Goal: Task Accomplishment & Management: Complete application form

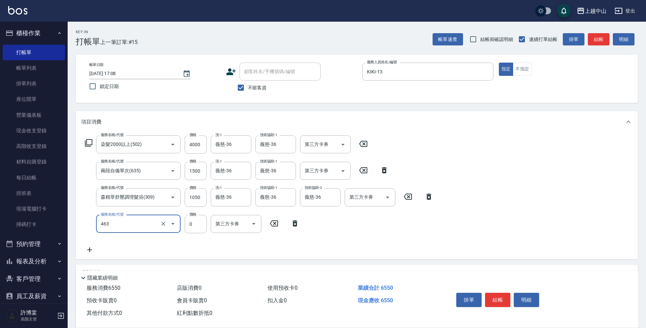
type input "護髮卡使用(463)"
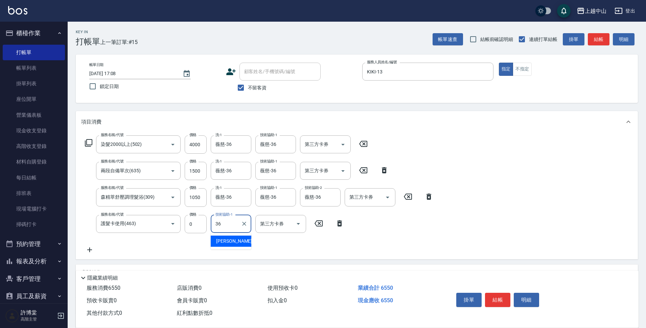
type input "薇慈-36"
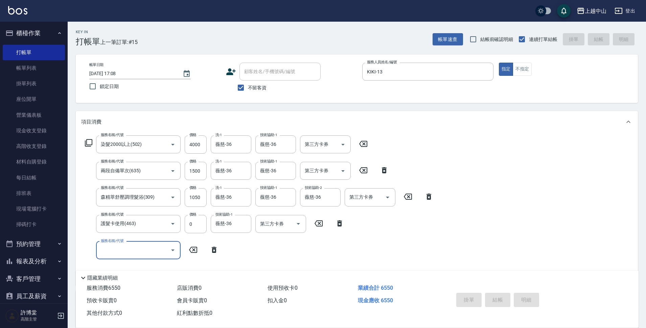
type input "[DATE] 19:39"
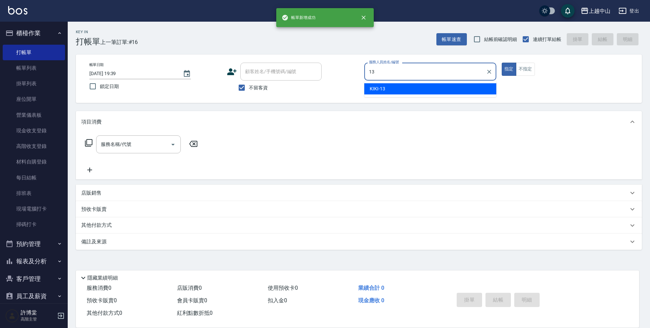
type input "KIKI-13"
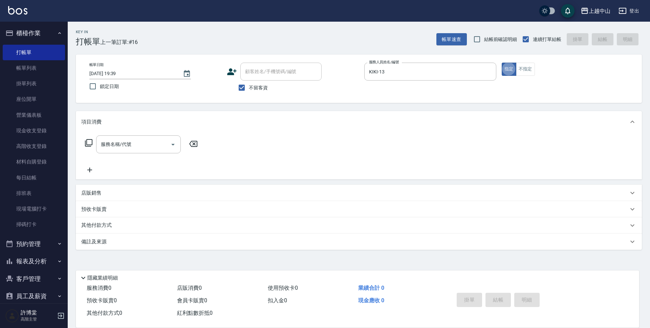
type button "true"
click at [251, 185] on div "店販銷售" at bounding box center [359, 193] width 566 height 16
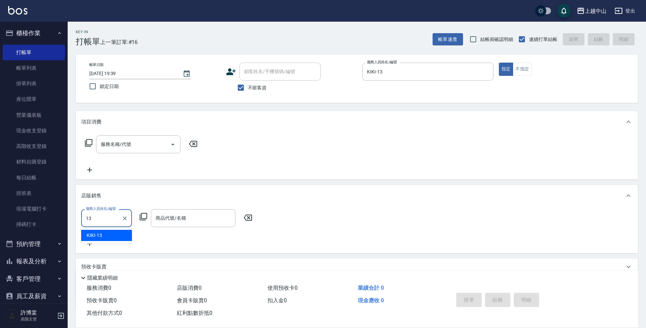
type input "KIKI-13"
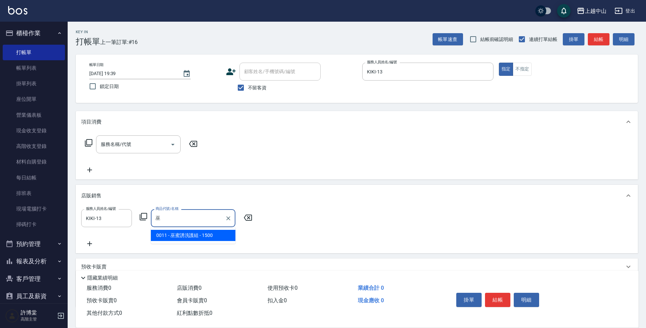
click at [189, 235] on span "0011 - 巫蜜誘洗護組 - 1500" at bounding box center [193, 235] width 85 height 11
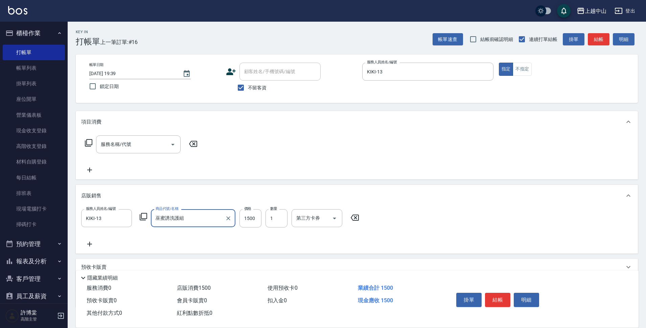
type input "巫蜜誘洗護組"
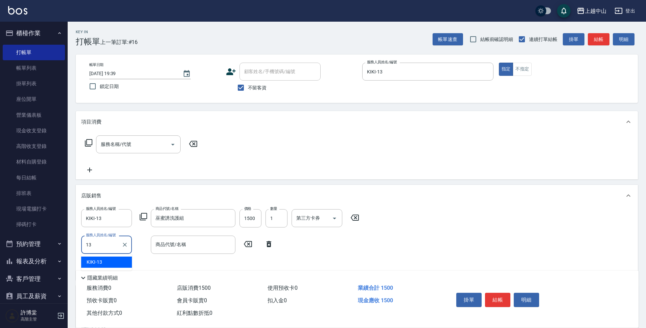
type input "KIKI-13"
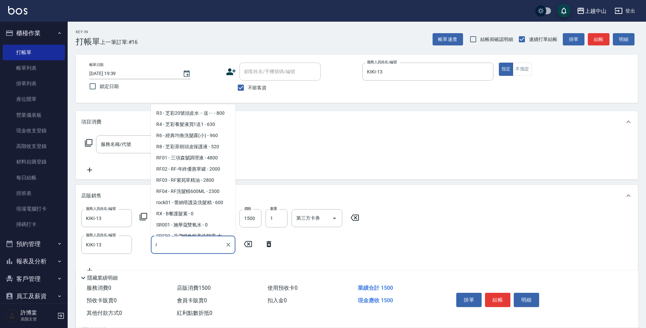
scroll to position [569, 0]
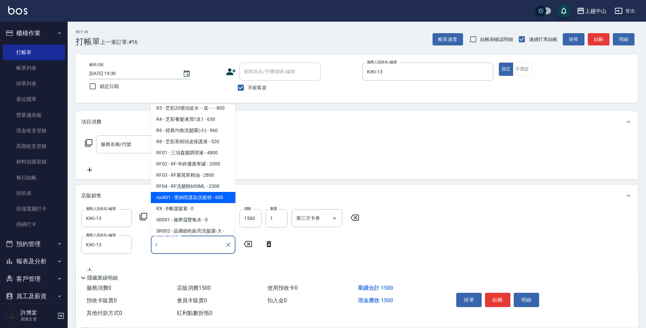
click at [210, 197] on span "rock01 - 蕾納塔護染洗髮精 - 600" at bounding box center [193, 197] width 85 height 11
type input "[PERSON_NAME]塔護染洗髮精"
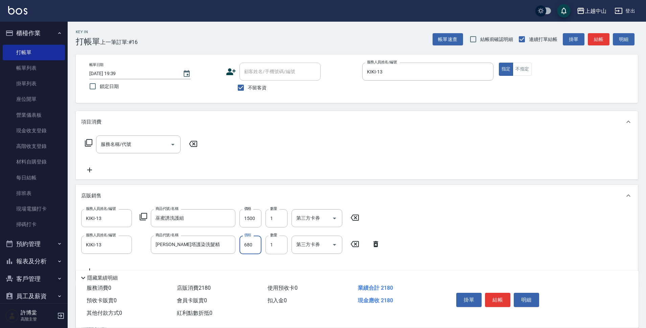
type input "680"
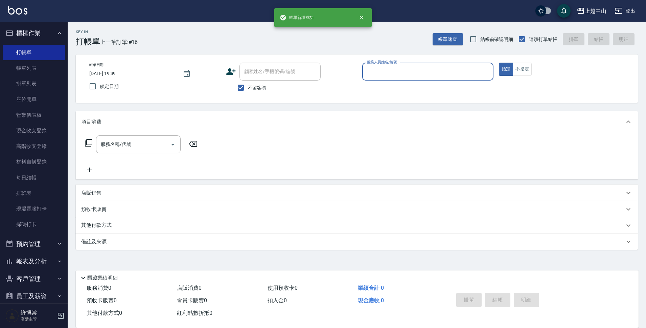
scroll to position [0, 0]
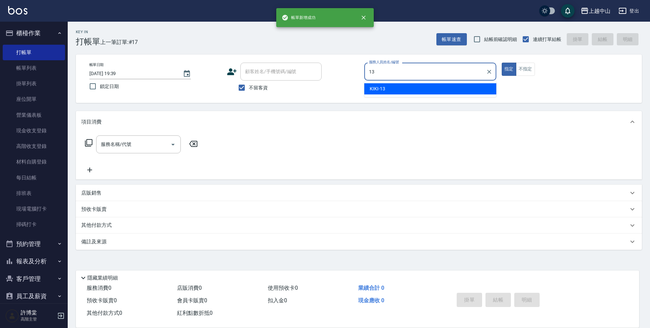
type input "KIKI-13"
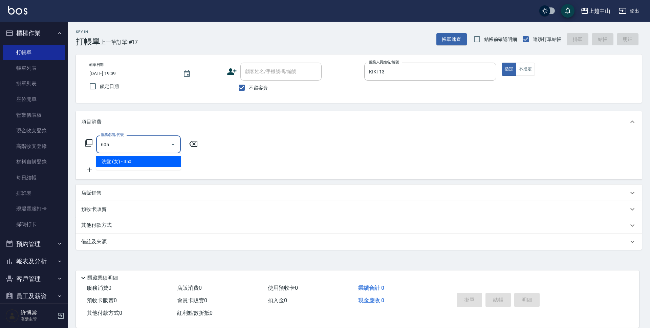
type input "洗髮 (女)(605)"
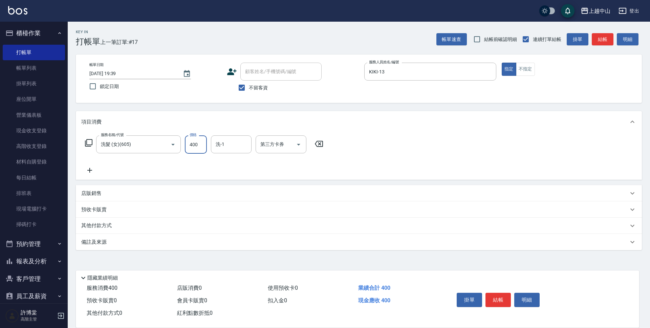
type input "400"
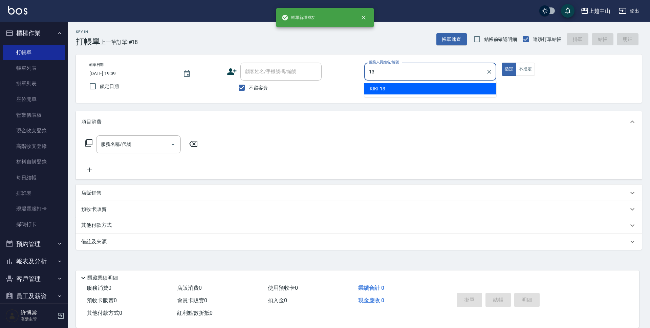
type input "KIKI-13"
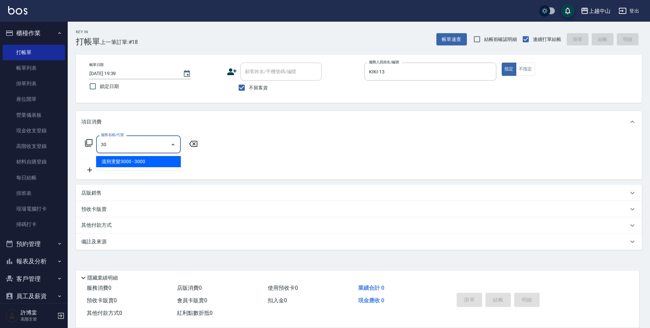
type input "305"
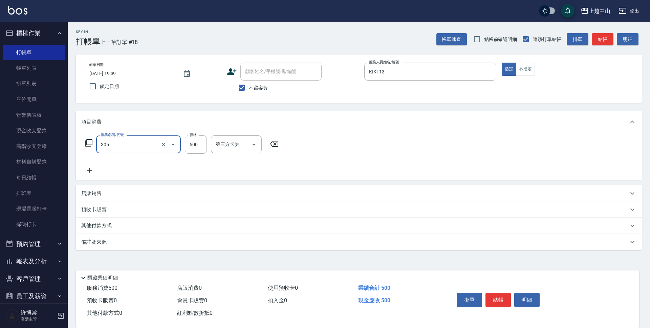
type input "剪髮(305)"
type input "100"
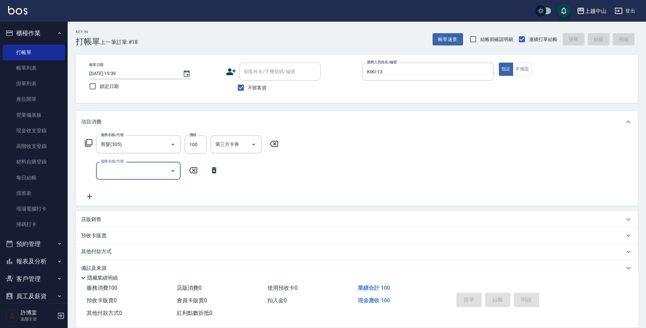
type input "[DATE] 19:40"
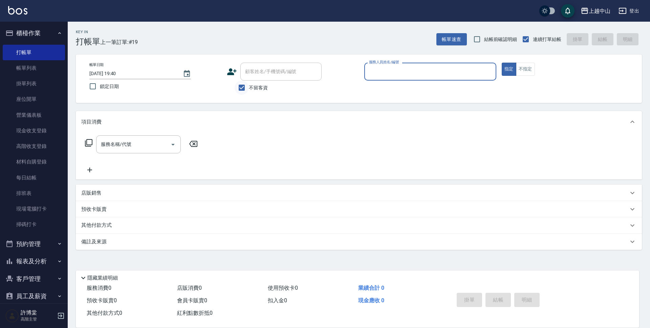
click at [237, 91] on input "不留客資" at bounding box center [241, 88] width 14 height 14
checkbox input "false"
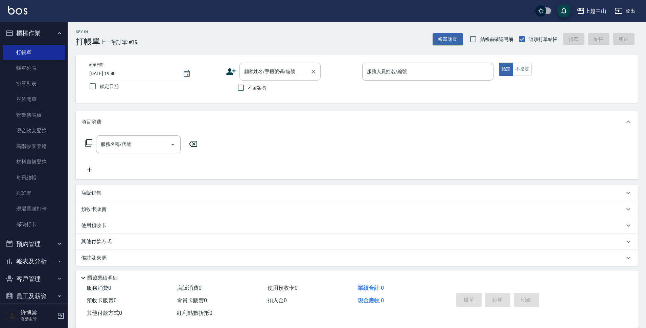
click at [253, 72] on div "顧客姓名/手機號碼/編號 顧客姓名/手機號碼/編號" at bounding box center [280, 72] width 81 height 18
type input "g"
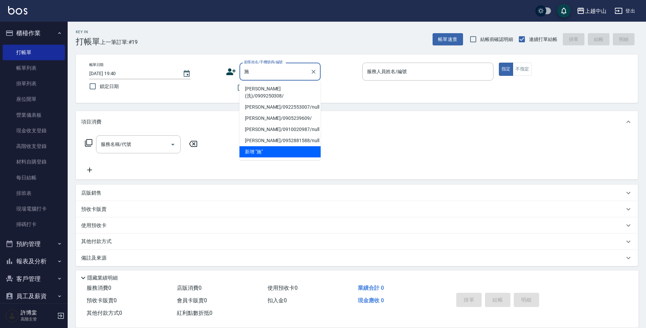
click at [263, 88] on li "[PERSON_NAME](洗)/0909250308/" at bounding box center [280, 92] width 81 height 18
type input "[PERSON_NAME](洗)/0909250308/"
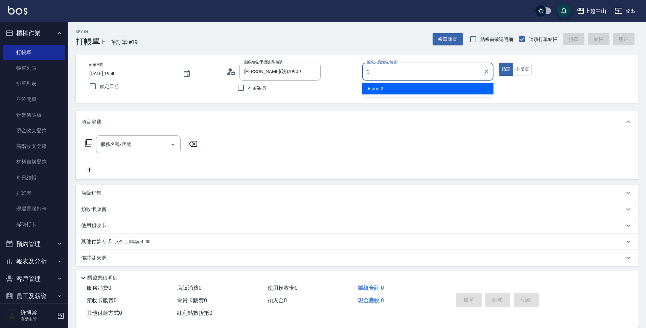
type input "Esme-2"
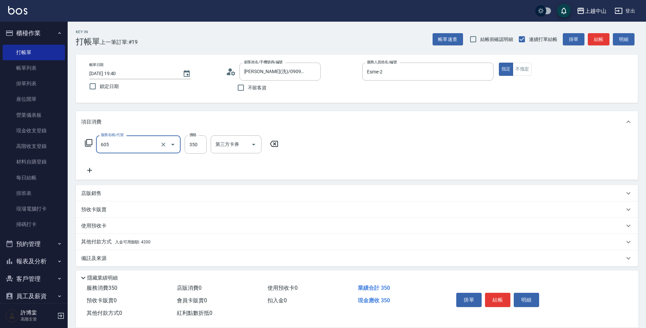
type input "洗髮 (女)(605)"
type input "[PERSON_NAME]-33"
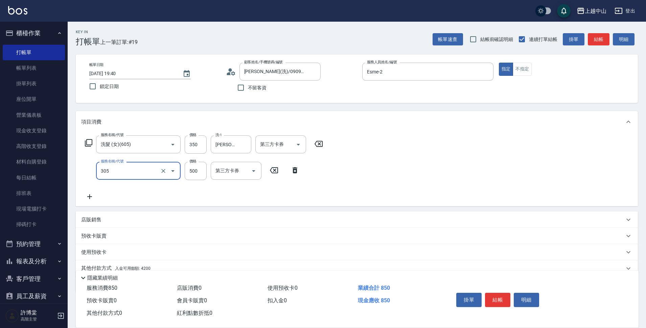
type input "剪髮(305)"
type input "400"
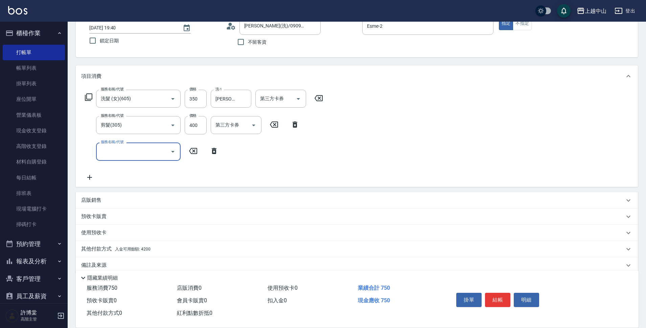
scroll to position [56, 0]
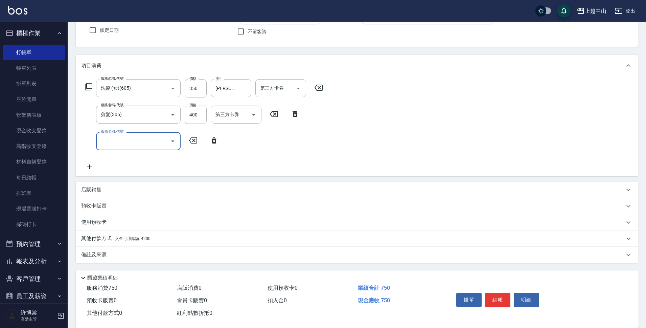
click at [164, 242] on div "其他付款方式 入金可用餘額: 4200" at bounding box center [352, 238] width 543 height 7
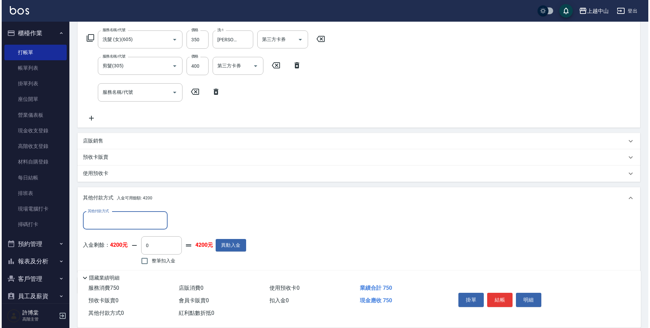
scroll to position [116, 0]
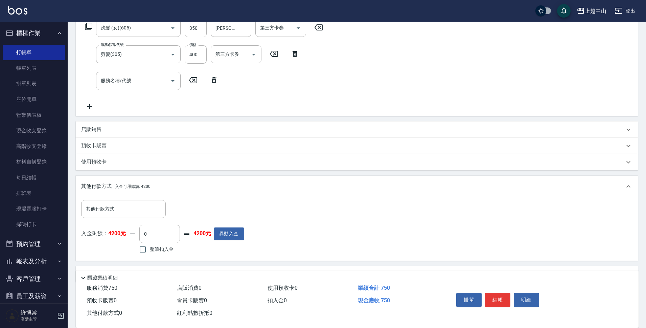
click at [186, 236] on icon at bounding box center [187, 234] width 8 height 8
click at [173, 234] on input "0" at bounding box center [159, 234] width 41 height 18
type input "350"
click at [527, 293] on button "明細" at bounding box center [526, 300] width 25 height 14
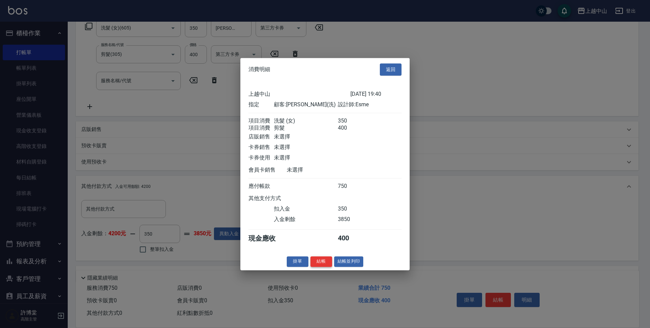
click at [318, 267] on button "結帳" at bounding box center [321, 261] width 22 height 10
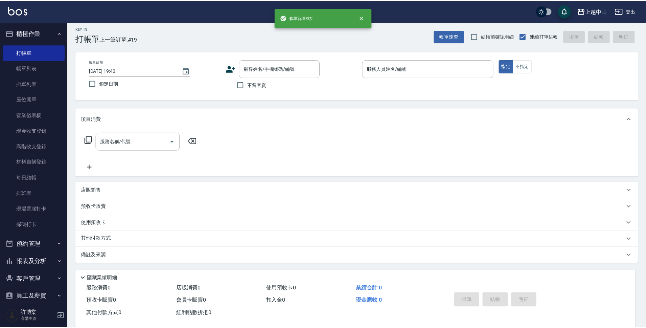
scroll to position [0, 0]
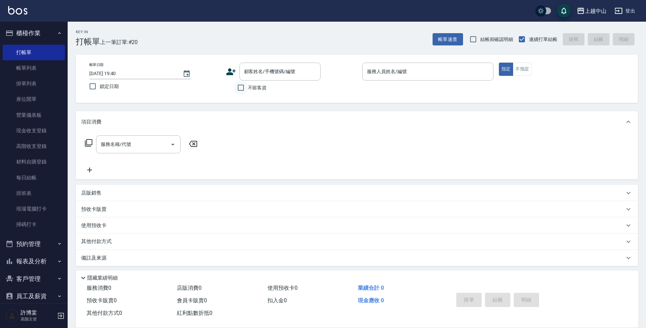
click at [236, 88] on input "不留客資" at bounding box center [241, 88] width 14 height 14
checkbox input "true"
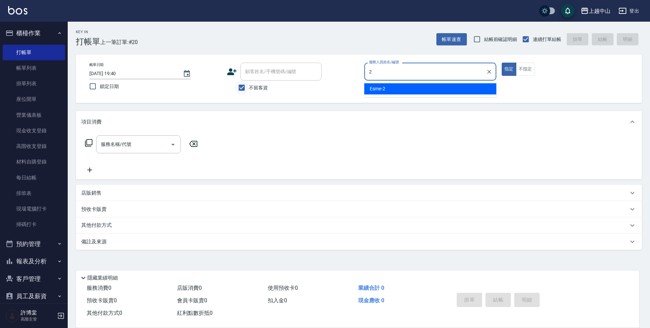
type input "Esme-2"
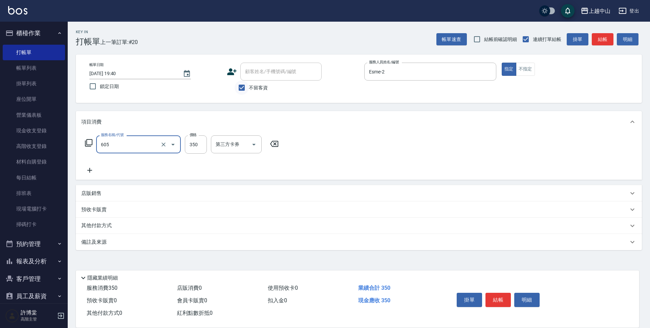
type input "洗髮 (女)(605)"
type input "500"
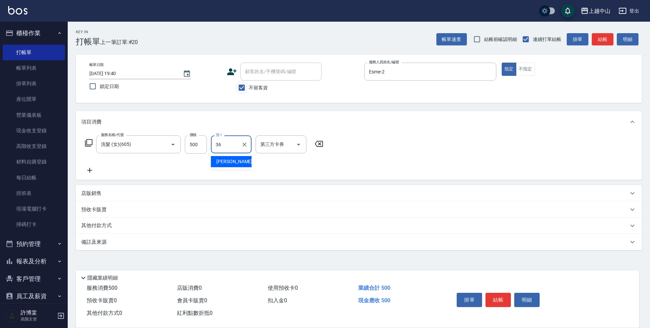
type input "薇慈-36"
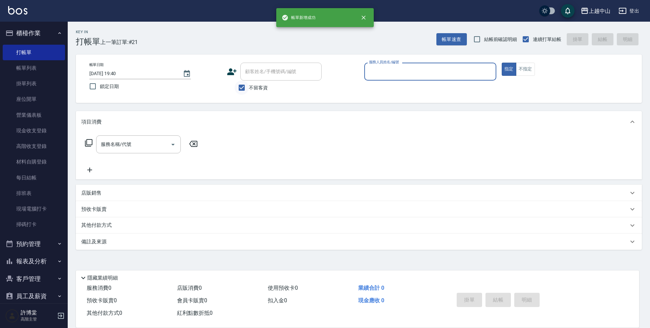
click at [237, 87] on input "不留客資" at bounding box center [241, 88] width 14 height 14
checkbox input "false"
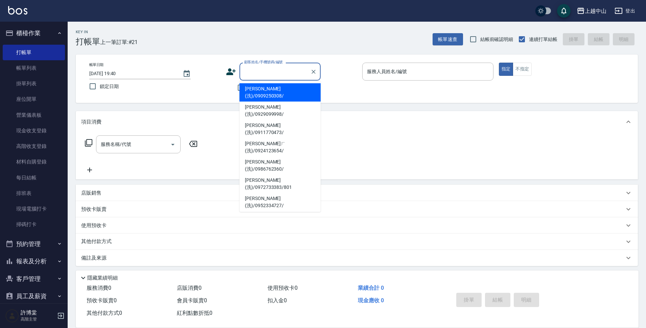
click at [252, 72] on div "顧客姓名/手機號碼/編號 顧客姓名/手機號碼/編號" at bounding box center [280, 72] width 81 height 18
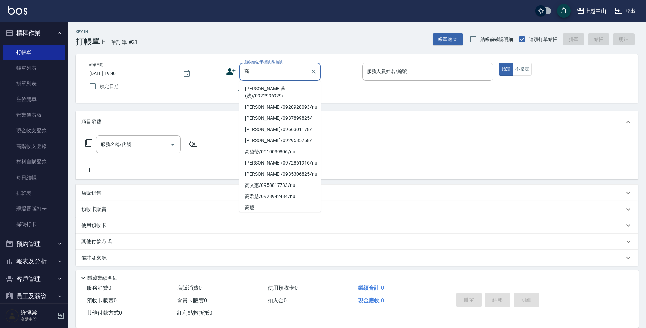
click at [268, 90] on li "[PERSON_NAME]蒂(洗)/0922996929/" at bounding box center [280, 92] width 81 height 18
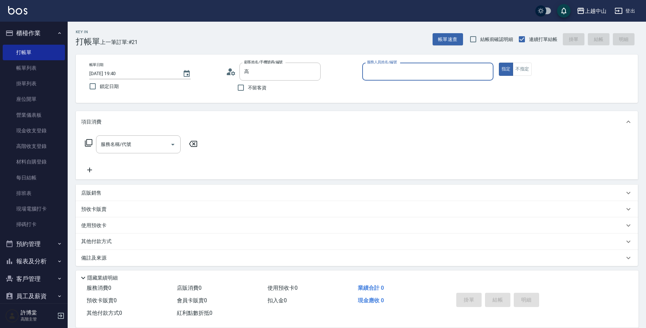
type input "[PERSON_NAME]蒂(洗)/0922996929/"
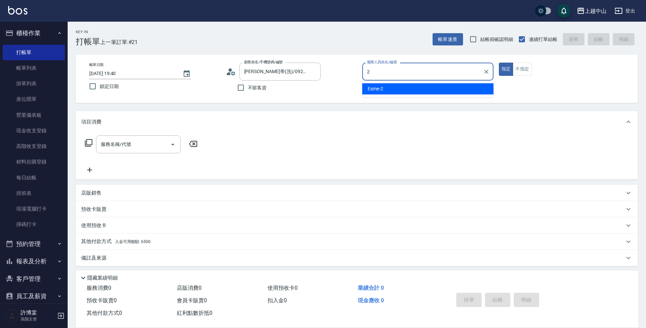
type input "Esme-2"
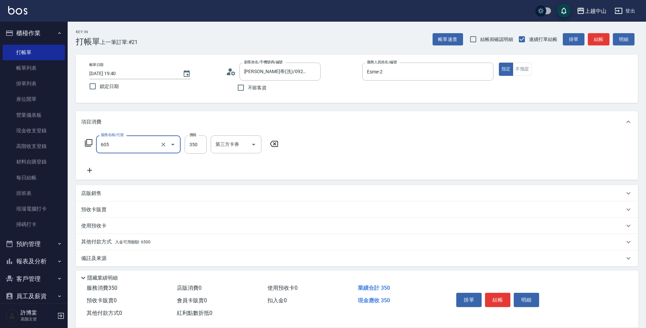
type input "洗髮 (女)(605)"
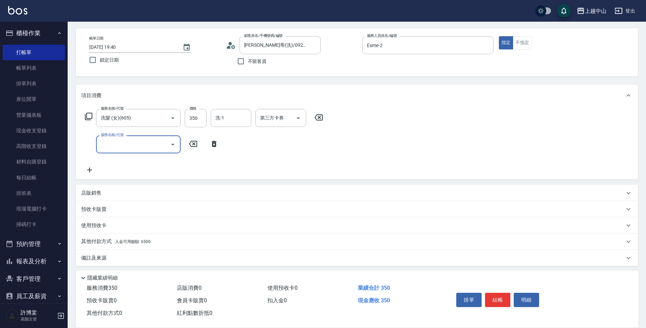
scroll to position [29, 0]
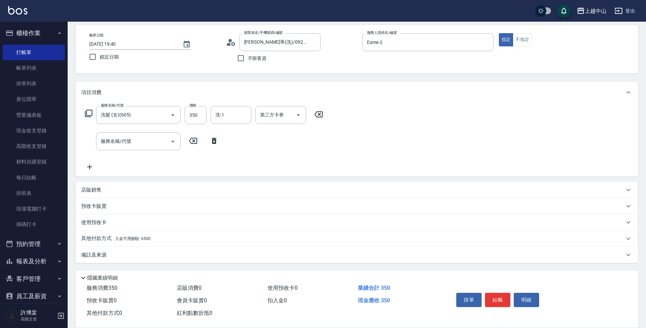
drag, startPoint x: 138, startPoint y: 237, endPoint x: 377, endPoint y: 221, distance: 239.7
click at [139, 237] on span "入金可用餘額: 6500" at bounding box center [133, 238] width 36 height 5
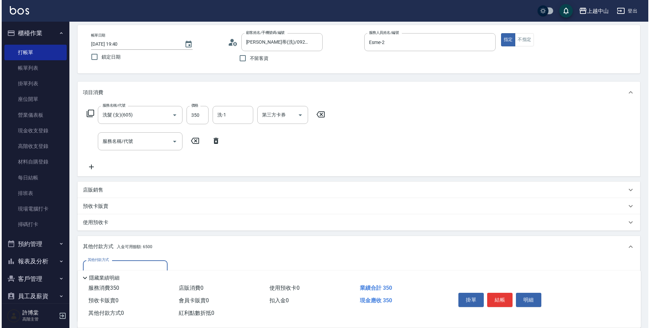
scroll to position [109, 0]
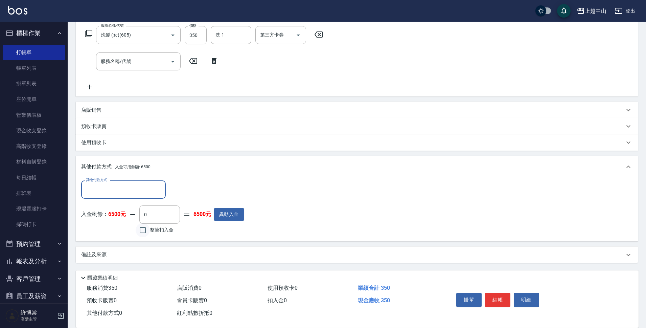
click at [142, 227] on input "整筆扣入金" at bounding box center [143, 230] width 14 height 14
checkbox input "true"
type input "350"
click at [531, 298] on button "明細" at bounding box center [526, 300] width 25 height 14
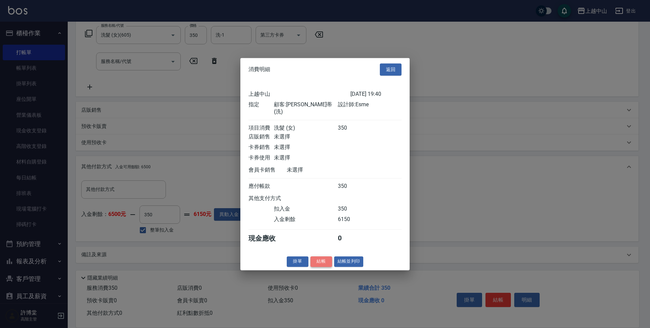
click at [319, 262] on button "結帳" at bounding box center [321, 261] width 22 height 10
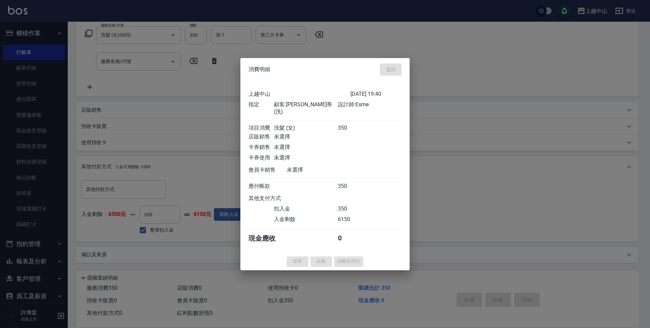
type input "[DATE] 19:41"
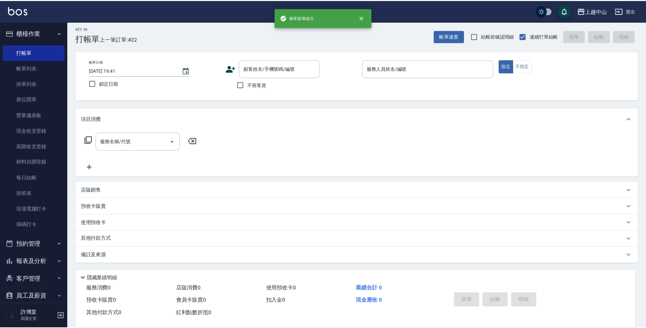
scroll to position [0, 0]
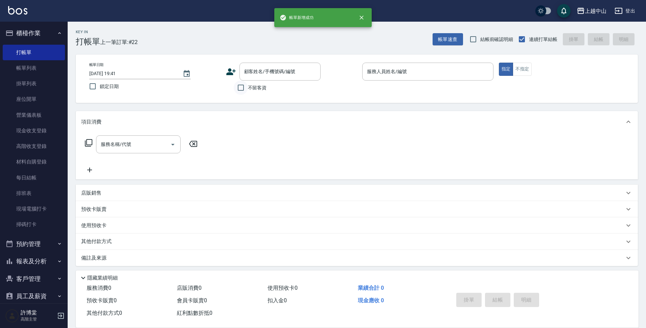
click at [245, 86] on input "不留客資" at bounding box center [241, 88] width 14 height 14
checkbox input "true"
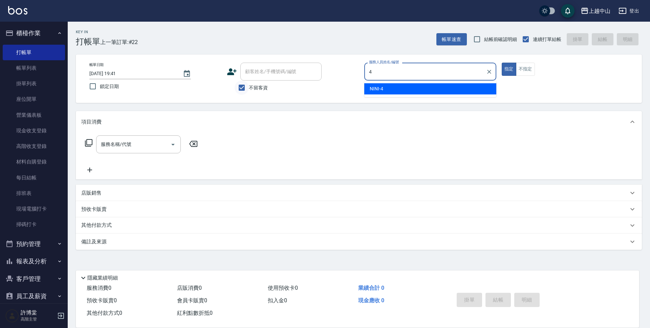
type input "NINI-4"
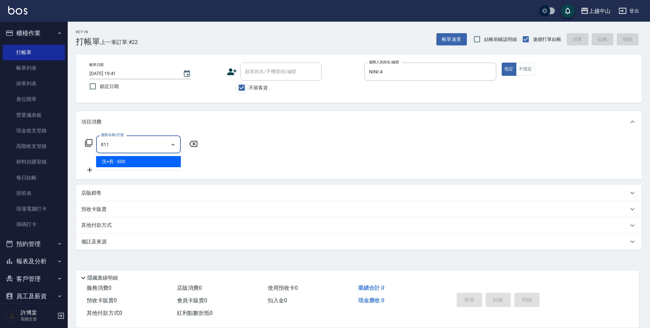
type input "洗+剪(811)"
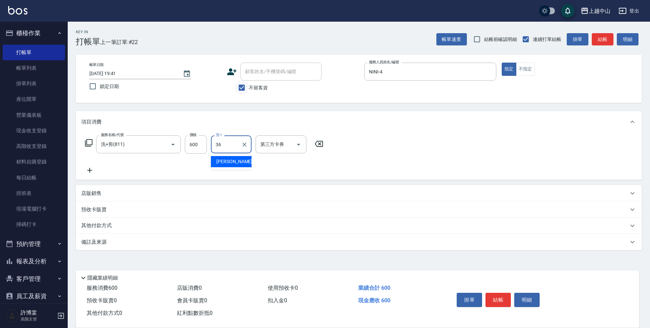
type input "薇慈-36"
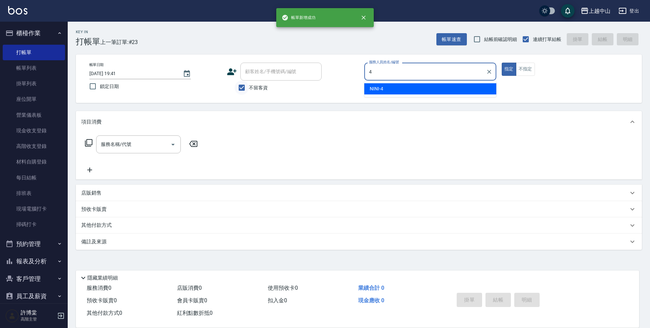
type input "NINI-4"
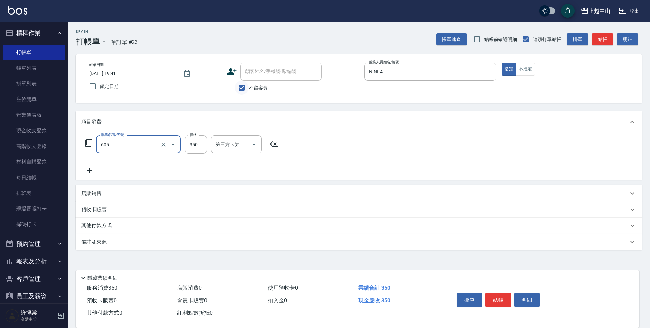
type input "洗髮 (女)(605)"
type input "500"
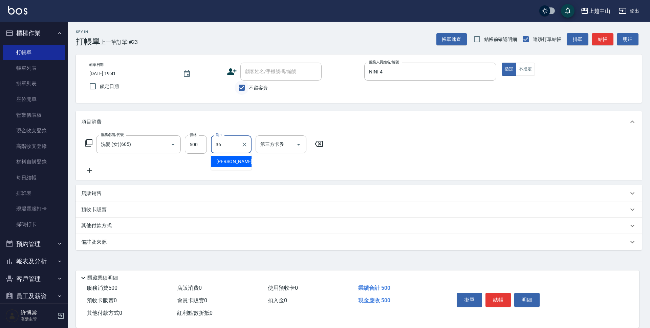
type input "薇慈-36"
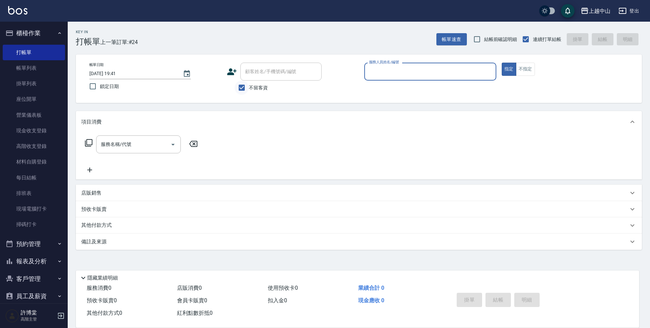
click at [245, 86] on input "不留客資" at bounding box center [241, 88] width 14 height 14
checkbox input "false"
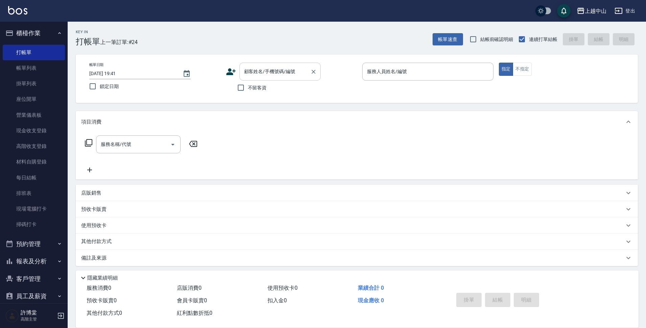
click at [246, 79] on div "顧客姓名/手機號碼/編號" at bounding box center [280, 72] width 81 height 18
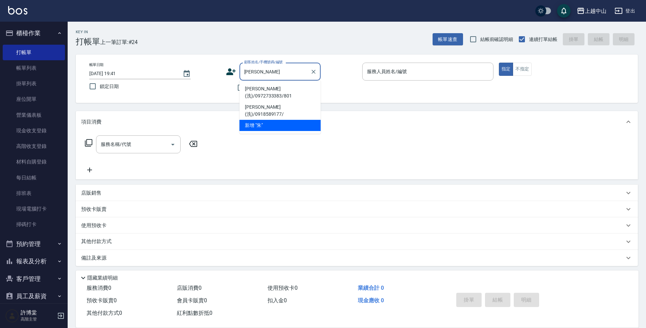
click at [258, 86] on li "[PERSON_NAME](洗)/0972733383/801" at bounding box center [280, 92] width 81 height 18
type input "[PERSON_NAME](洗)/0972733383/801"
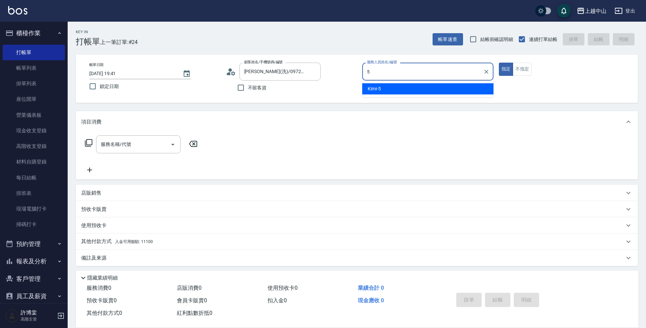
type input "Kimi-5"
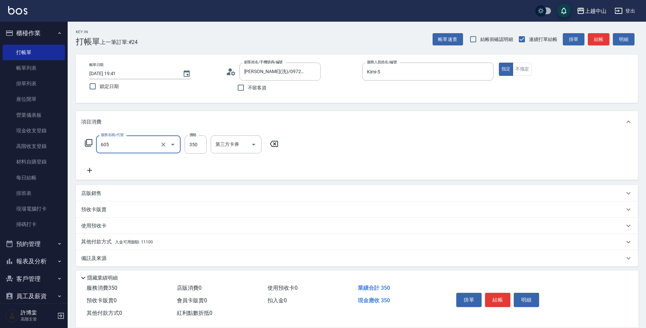
type input "洗髮 (女)(605)"
type input "500"
type input "[PERSON_NAME]-33"
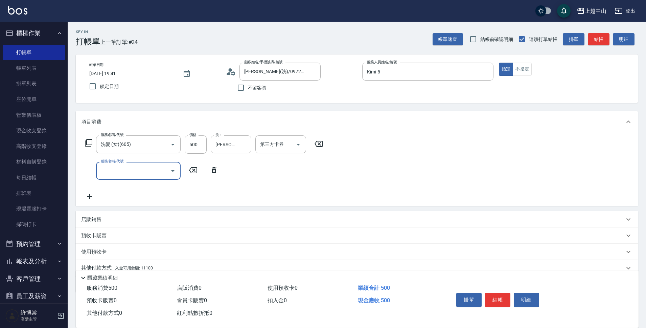
scroll to position [29, 0]
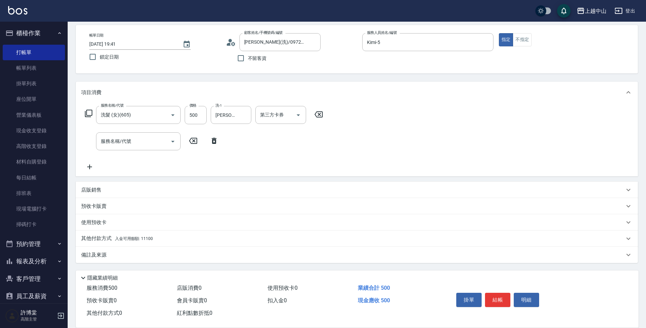
click at [204, 242] on div "其他付款方式 入金可用餘額: 11100" at bounding box center [352, 238] width 543 height 7
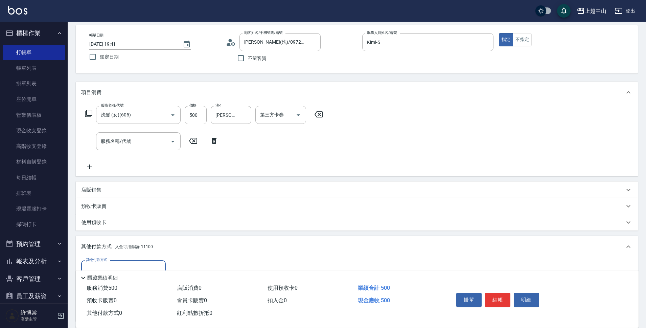
scroll to position [109, 0]
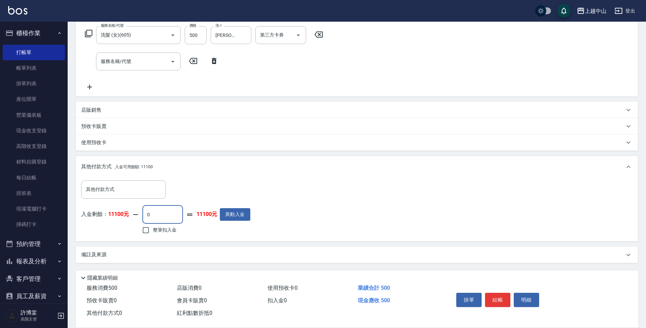
click at [177, 216] on input "0" at bounding box center [162, 214] width 41 height 18
type input "500"
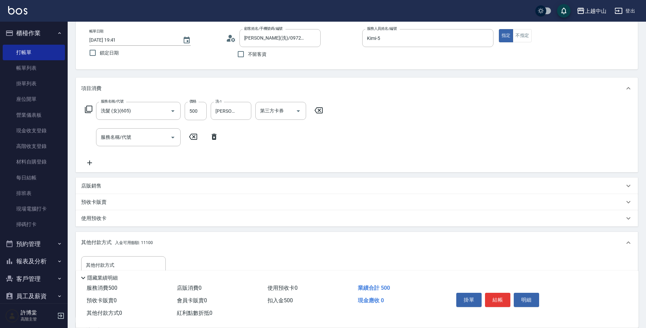
scroll to position [29, 0]
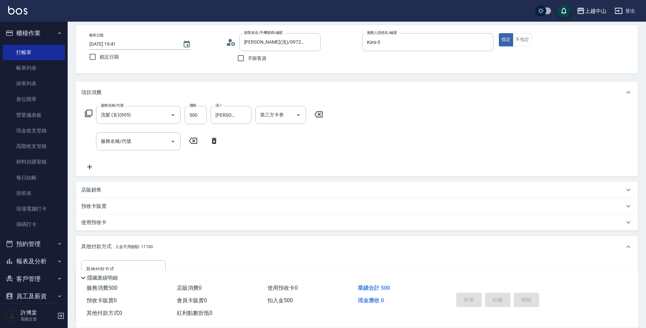
type input "[DATE] 19:42"
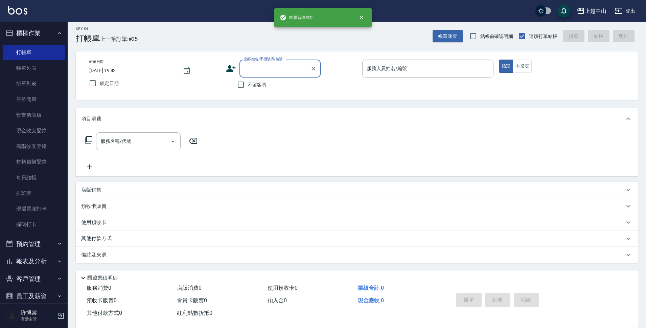
scroll to position [3, 0]
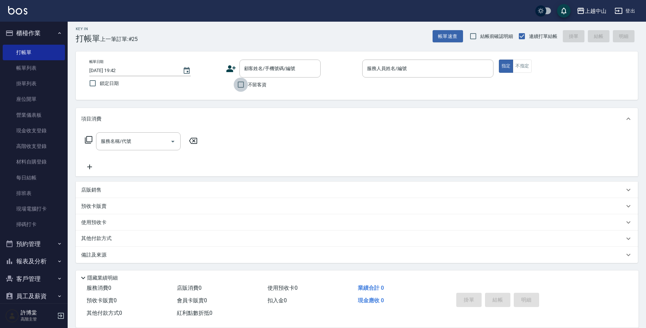
click at [239, 85] on input "不留客資" at bounding box center [241, 84] width 14 height 14
checkbox input "true"
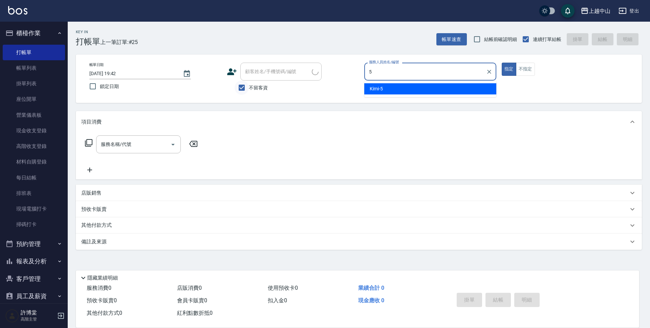
type input "Kimi-5"
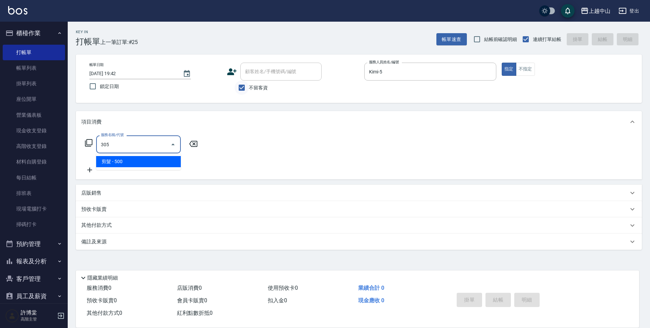
type input "剪髮(305)"
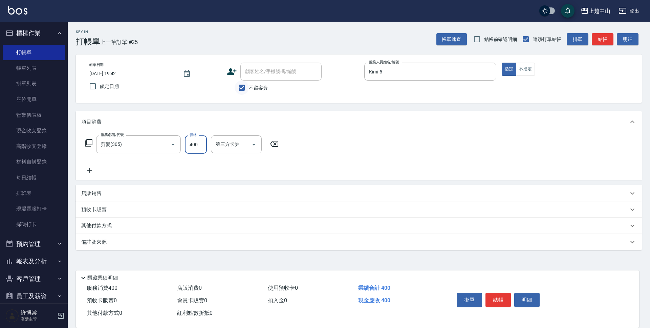
type input "400"
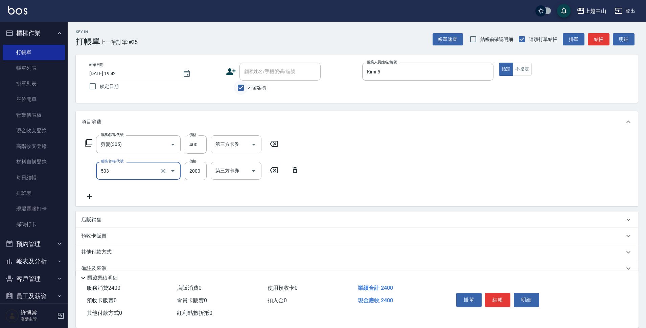
type input "染髮2000以下(503)"
type input "1300"
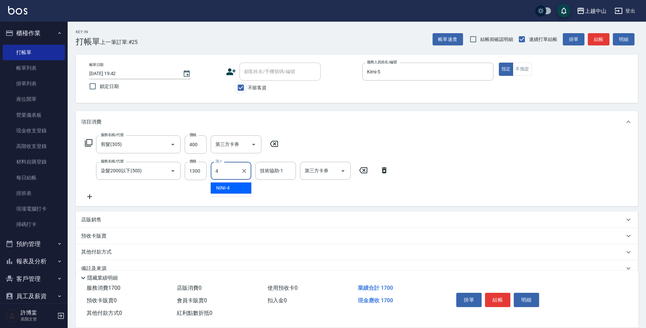
type input "NINI-4"
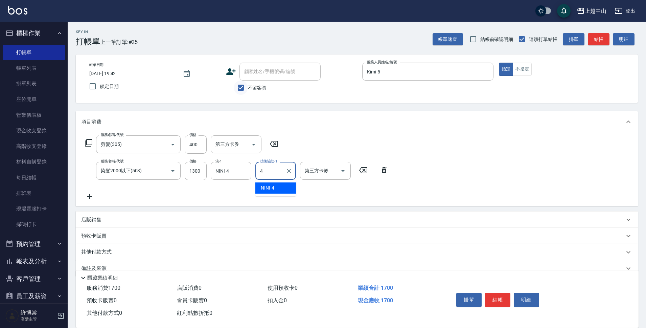
type input "NINI-4"
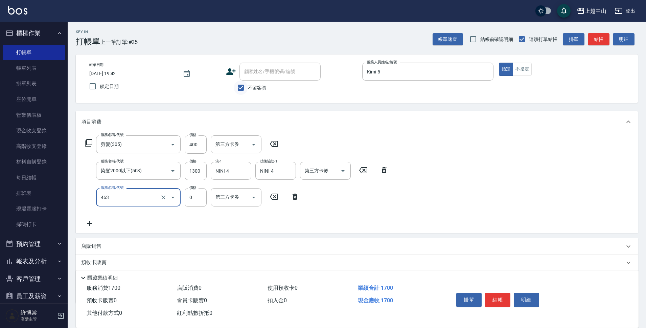
type input "護髮卡使用(463)"
type input "0"
click at [160, 198] on button "Clear" at bounding box center [163, 197] width 9 height 9
type input "護髮卡使用(463)"
type input "兩段自備單次(635)"
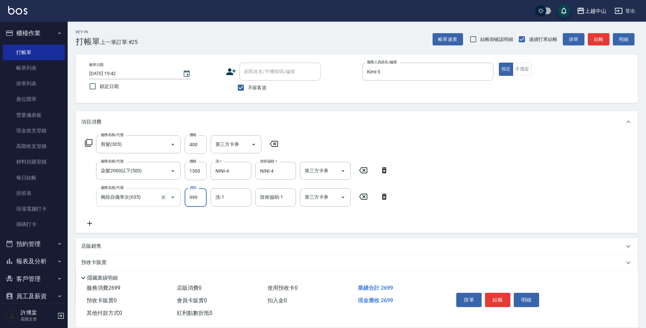
type input "999"
type input "[PERSON_NAME]-33"
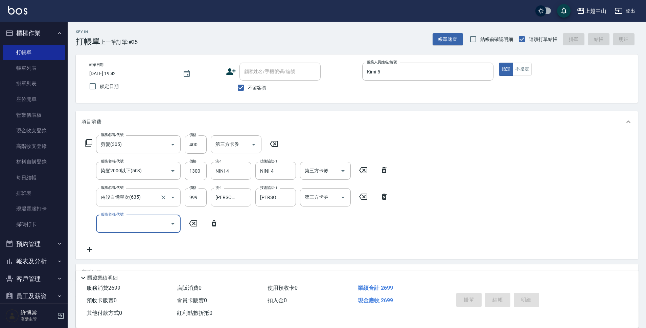
type input "[DATE] 19:43"
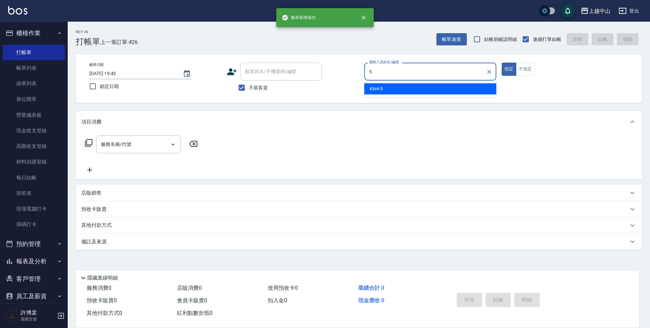
type input "Kimi-5"
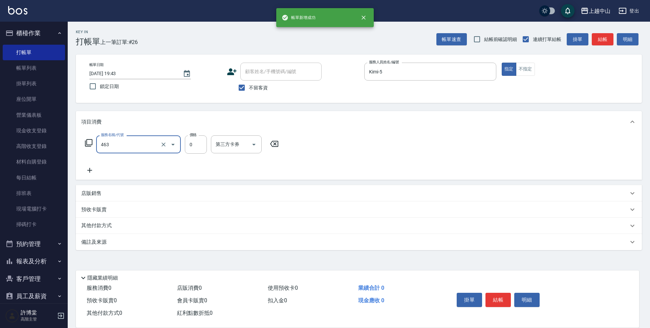
type input "護髮卡使用(463)"
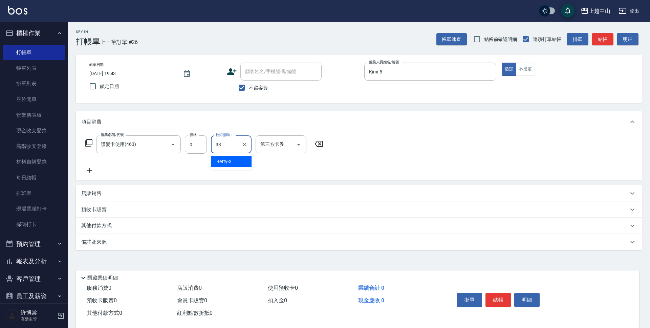
type input "[PERSON_NAME]-33"
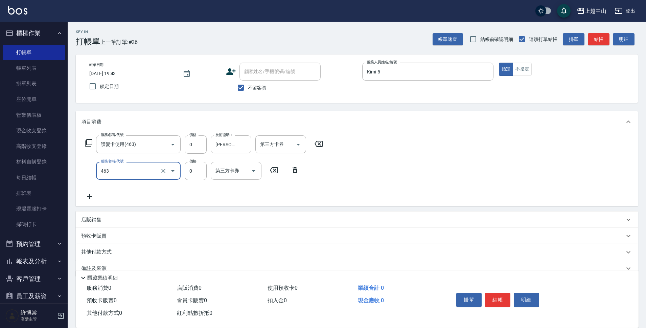
type input "護髮卡使用(463)"
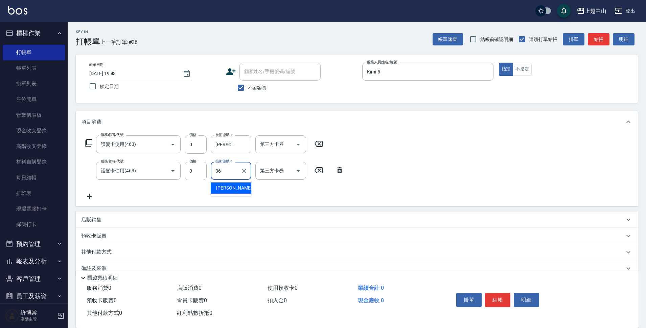
type input "薇慈-36"
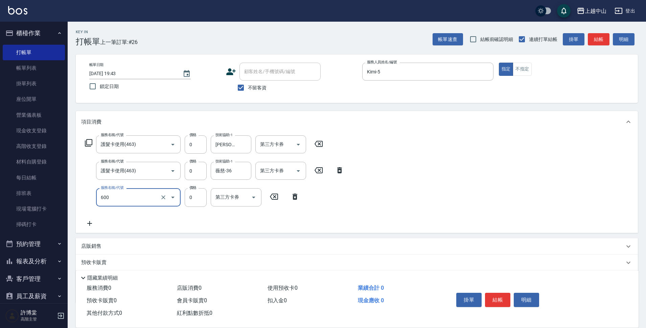
type input "洗髮(免費)(600)"
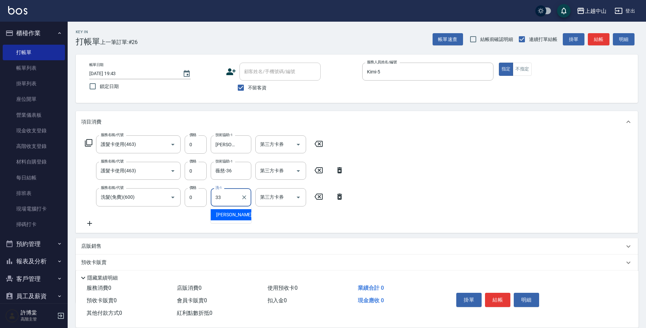
type input "[PERSON_NAME]-33"
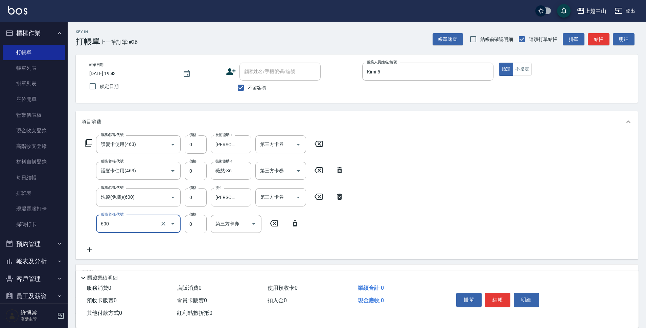
type input "洗髮(免費)(600)"
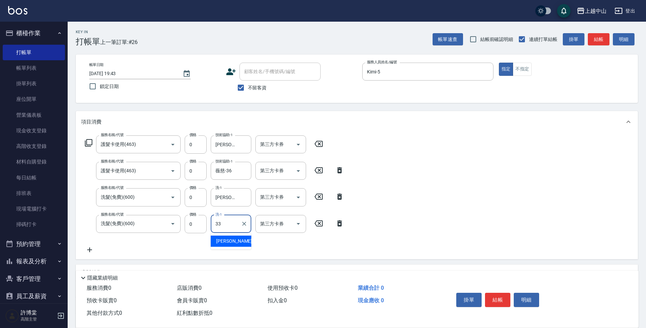
type input "[PERSON_NAME]-33"
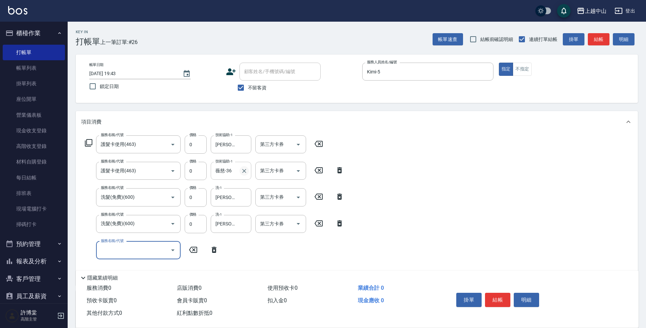
click at [244, 174] on icon "Clear" at bounding box center [244, 170] width 7 height 7
type input "[PERSON_NAME]-33"
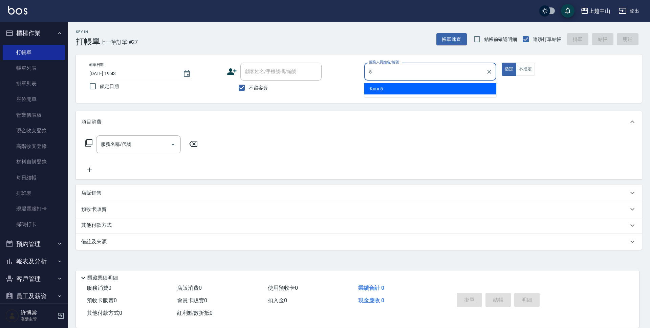
type input "Kimi-5"
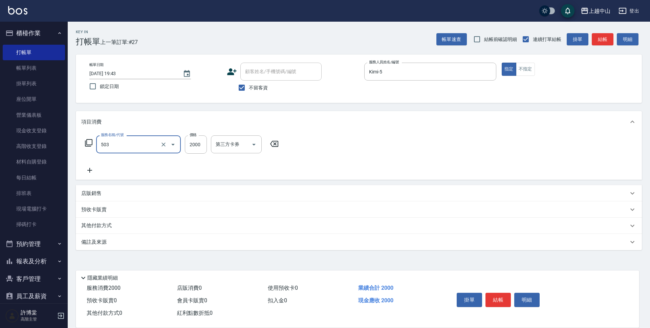
type input "染髮2000以下(503)"
type input "1300"
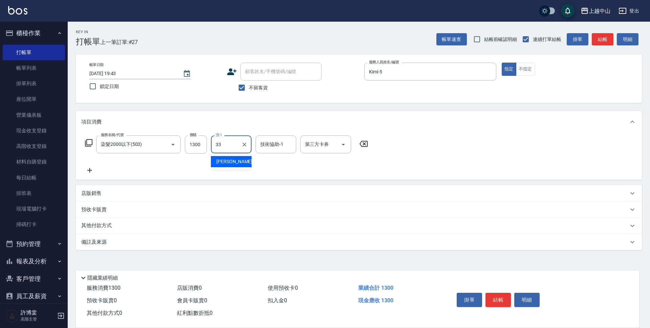
type input "[PERSON_NAME]-33"
type input "NINI-4"
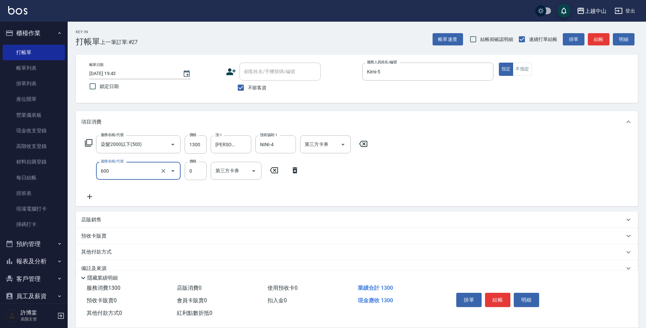
type input "洗髮(免費)(600)"
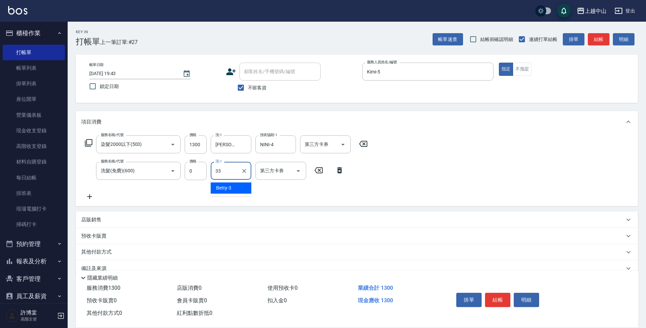
type input "[PERSON_NAME]-33"
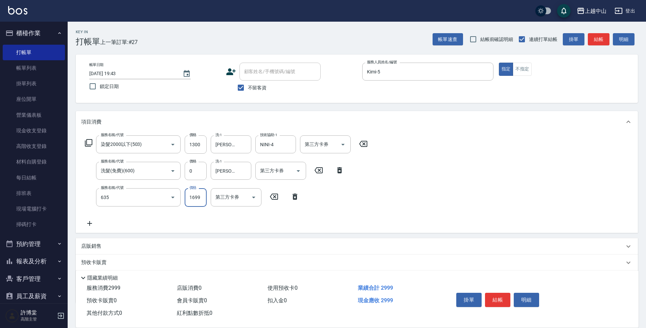
type input "兩段自備單次(635)"
type input "999"
type input "[PERSON_NAME]-33"
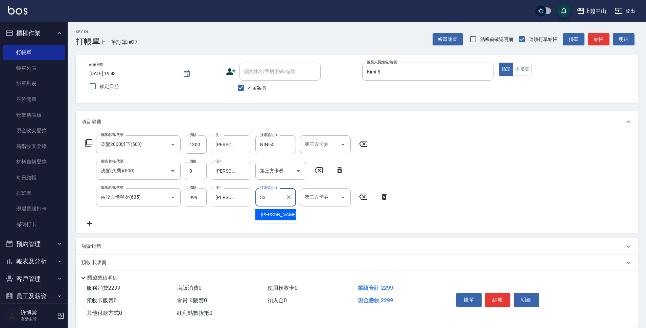
type input "[PERSON_NAME]-33"
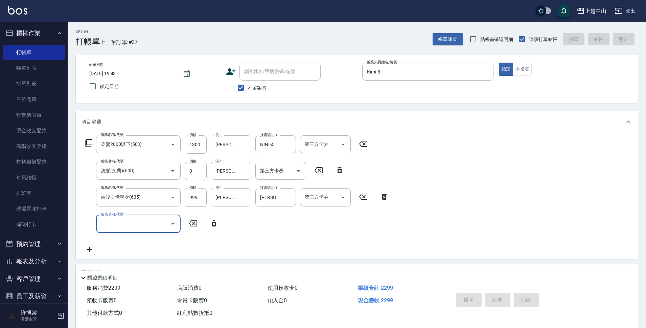
type input "[DATE] 19:44"
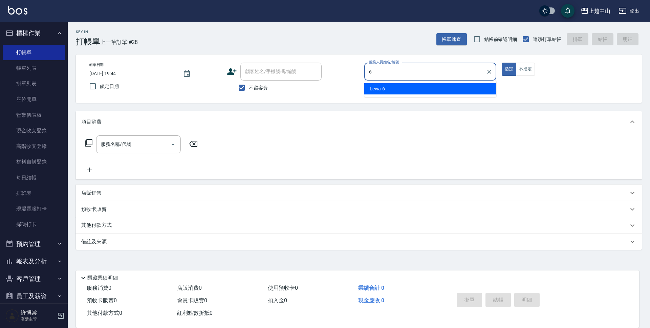
type input "Levia-6"
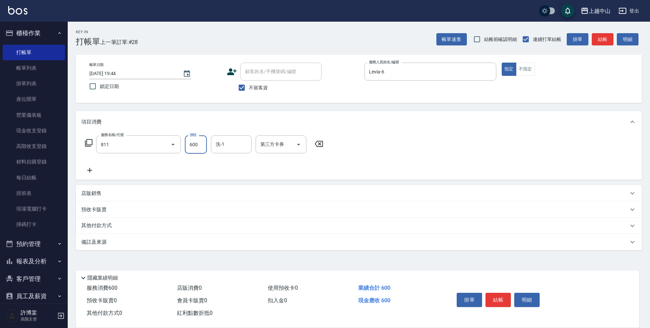
type input "洗+剪(811)"
type input "500"
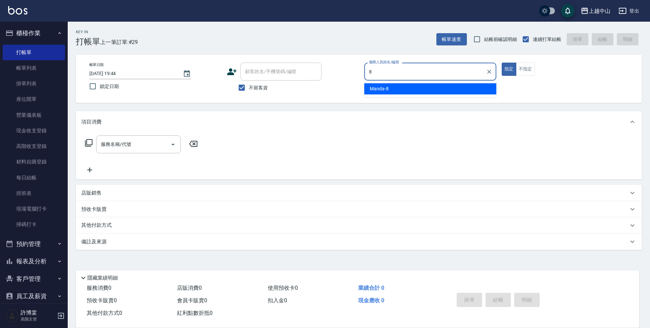
type input "Manda-8"
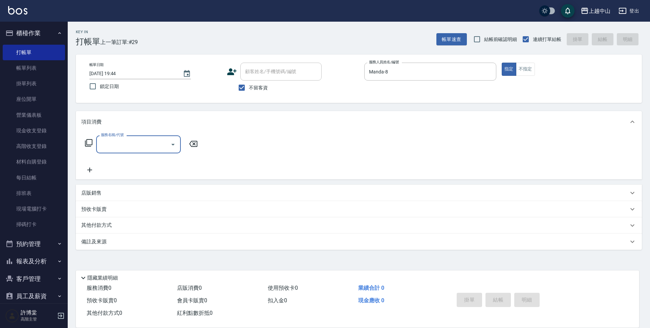
click at [117, 146] on input "服務名稱/代號" at bounding box center [133, 144] width 68 height 12
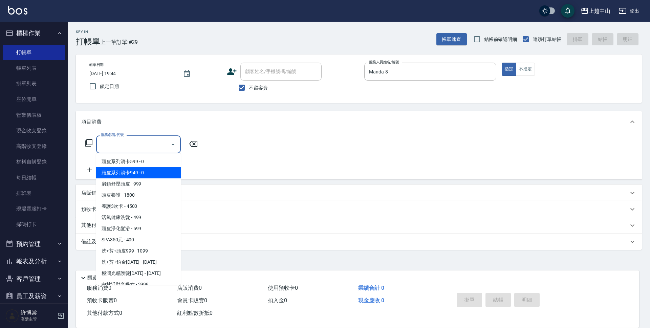
click at [127, 170] on span "頭皮系列消卡949 - 0" at bounding box center [138, 172] width 85 height 11
type input "頭皮系列消卡949(103)"
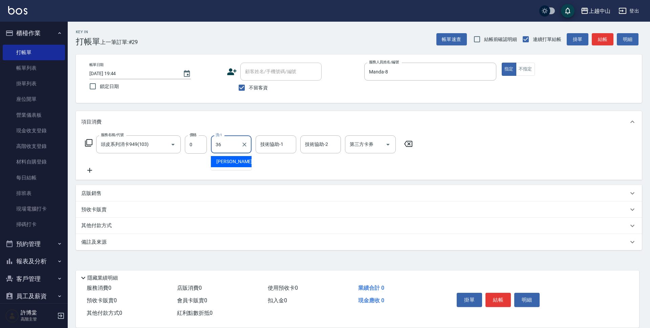
type input "薇慈-36"
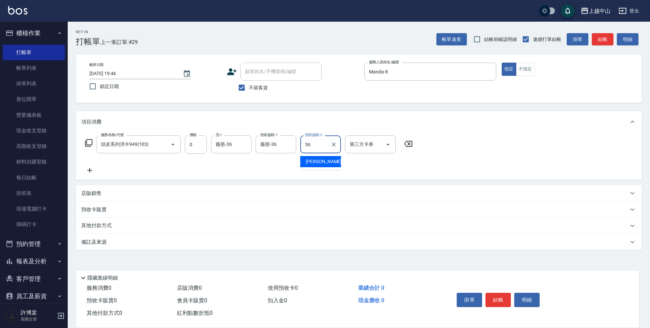
type input "薇慈-36"
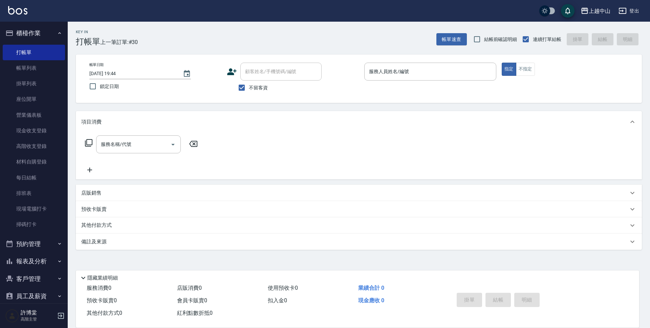
drag, startPoint x: 287, startPoint y: 39, endPoint x: 284, endPoint y: 45, distance: 7.1
click at [287, 39] on div "Key In 打帳單 上一筆訂單:#30 帳單速查 結帳前確認明細 連續打單結帳 掛單 結帳 明細" at bounding box center [355, 34] width 574 height 25
click at [245, 85] on input "不留客資" at bounding box center [241, 88] width 14 height 14
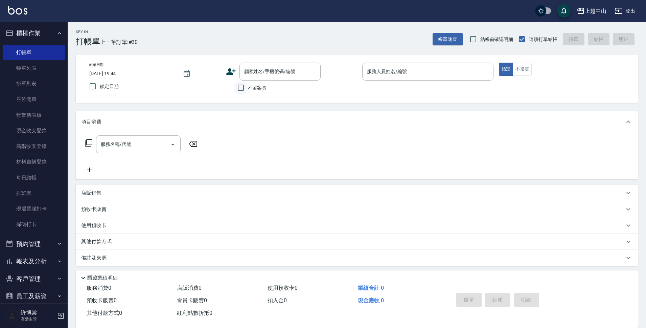
click at [234, 81] on input "不留客資" at bounding box center [241, 88] width 14 height 14
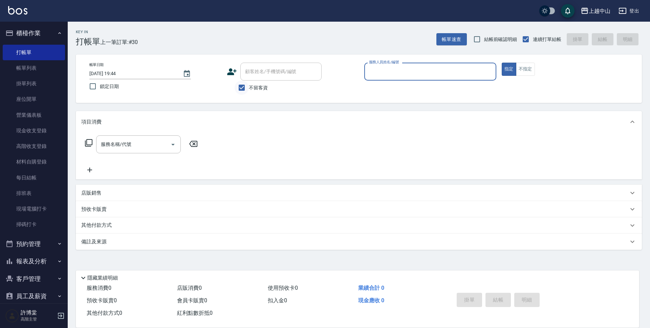
click at [246, 87] on input "不留客資" at bounding box center [241, 88] width 14 height 14
checkbox input "false"
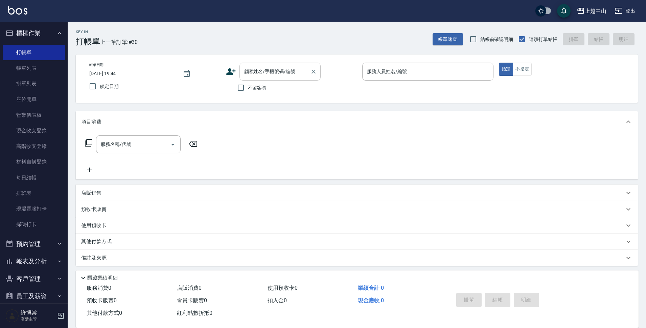
click at [268, 71] on div "顧客姓名/手機號碼/編號 顧客姓名/手機號碼/編號" at bounding box center [280, 72] width 81 height 18
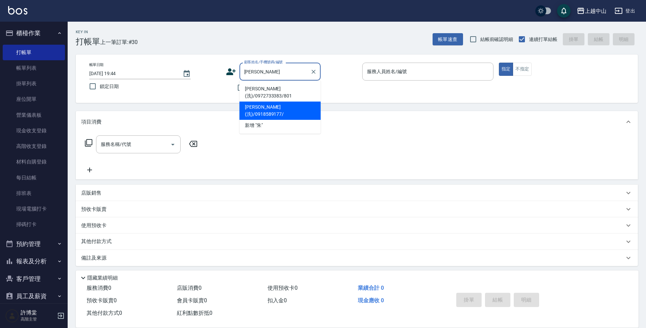
click at [274, 102] on li "[PERSON_NAME](洗)/0918589177/" at bounding box center [280, 111] width 81 height 18
type input "[PERSON_NAME](洗)/0918589177/"
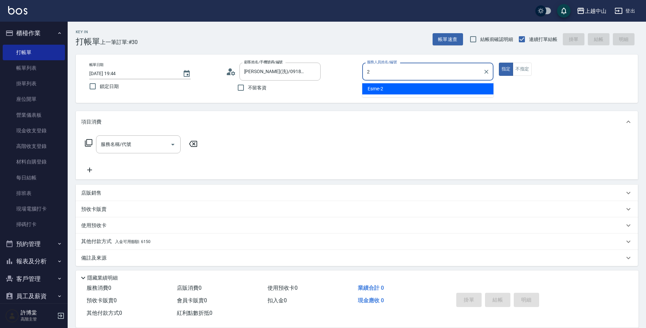
type input "Esme-2"
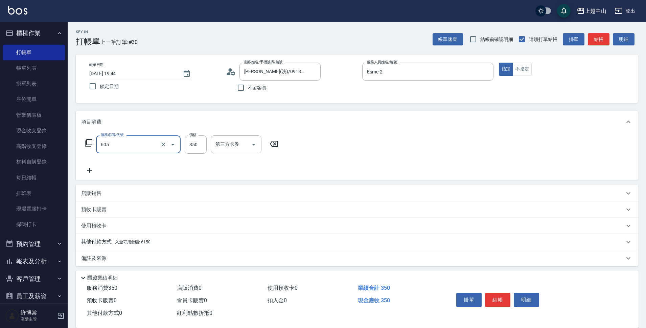
type input "洗髮 (女)(605)"
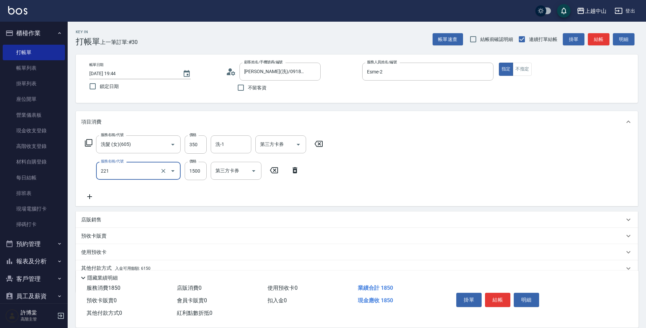
type input "燙髮自備 1500 以 下(221)"
type input "500"
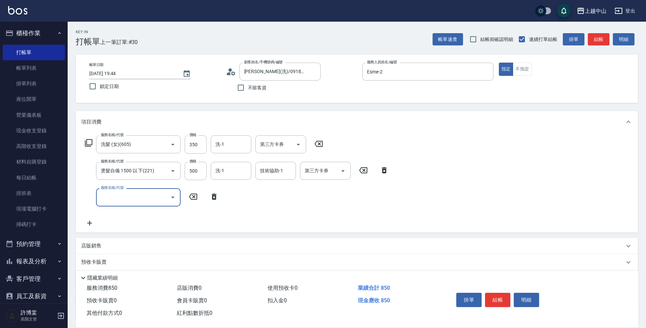
scroll to position [56, 0]
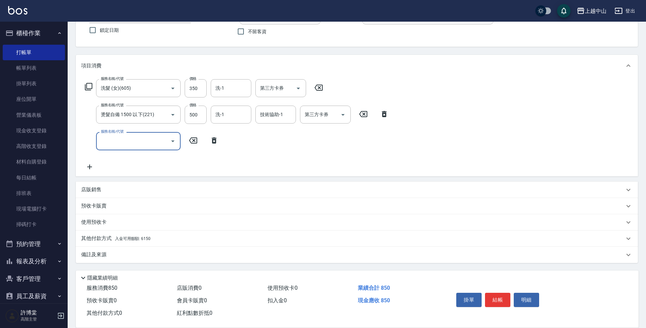
drag, startPoint x: 162, startPoint y: 239, endPoint x: 260, endPoint y: 243, distance: 97.2
click at [163, 239] on div "其他付款方式 入金可用餘額: 6150" at bounding box center [352, 238] width 543 height 7
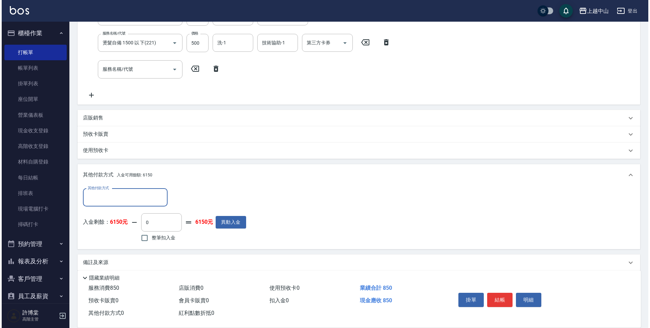
scroll to position [136, 0]
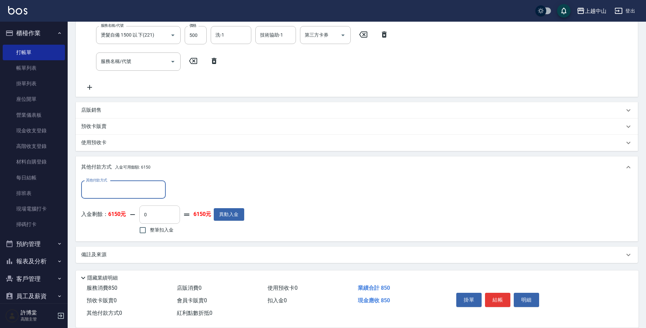
click at [162, 216] on input "0" at bounding box center [159, 214] width 41 height 18
type input "350"
click at [527, 293] on button "明細" at bounding box center [526, 300] width 25 height 14
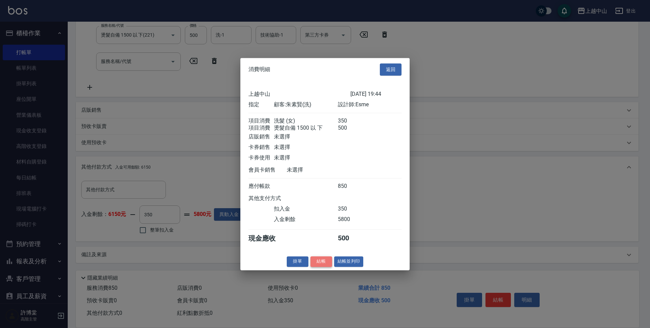
click at [319, 266] on button "結帳" at bounding box center [321, 261] width 22 height 10
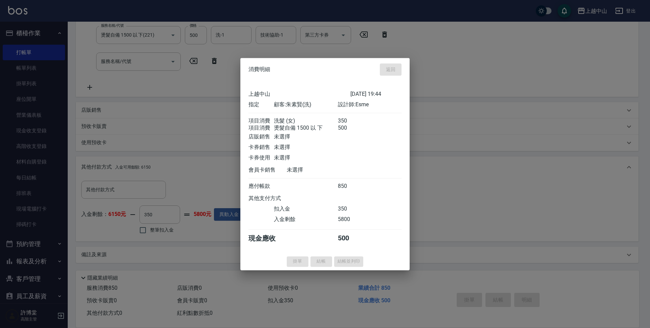
type input "[DATE] 19:56"
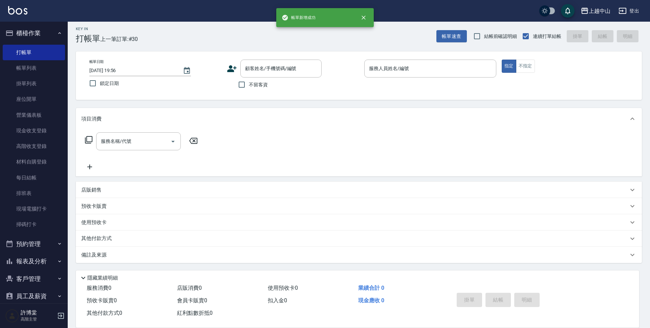
scroll to position [0, 0]
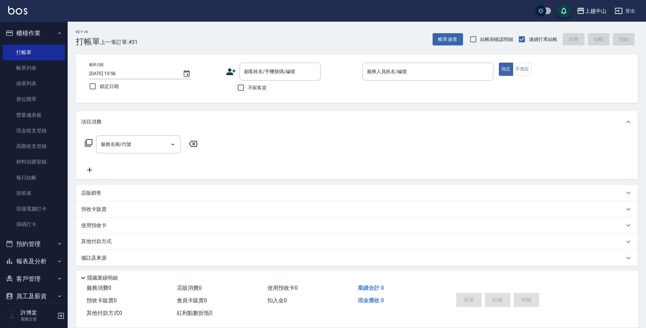
click at [242, 88] on input "不留客資" at bounding box center [241, 88] width 14 height 14
checkbox input "true"
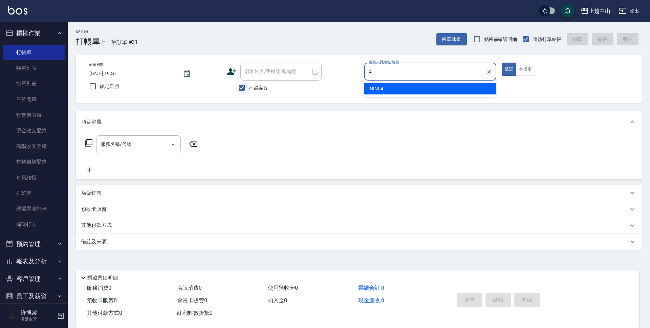
type input "NINI-4"
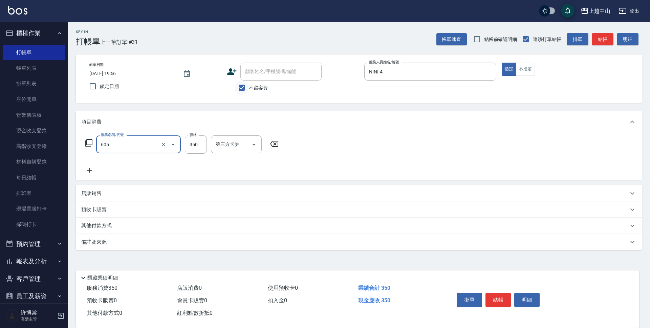
type input "洗髮 (女)(605)"
type input "400"
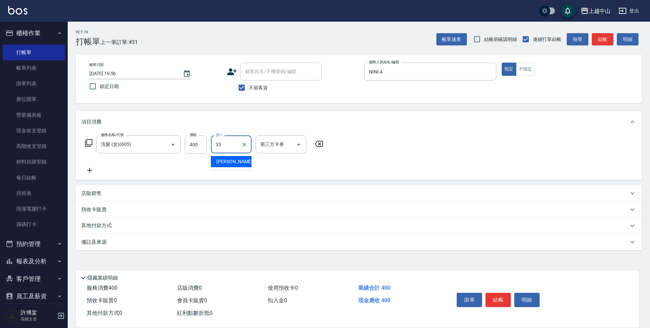
type input "[PERSON_NAME]-33"
